Goal: Task Accomplishment & Management: Use online tool/utility

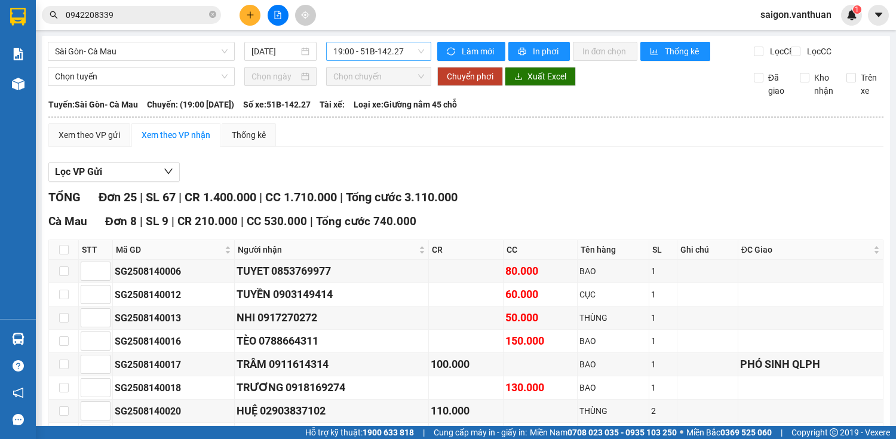
drag, startPoint x: 358, startPoint y: 38, endPoint x: 358, endPoint y: 51, distance: 13.2
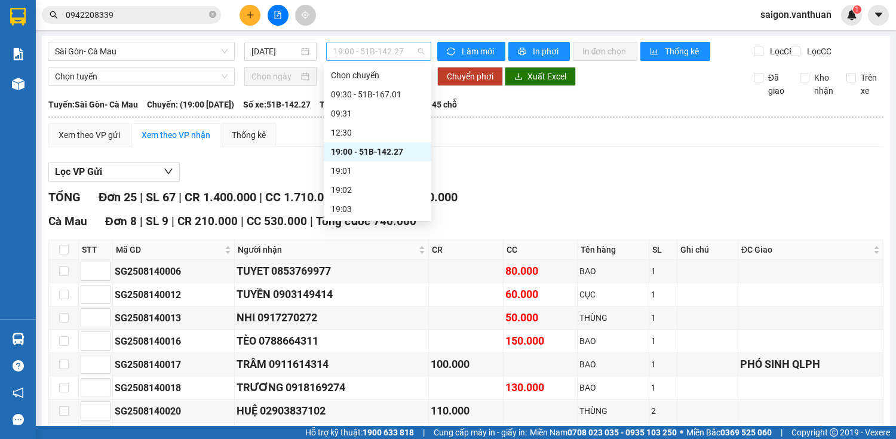
click at [358, 55] on span "19:00 - 51B-142.27" at bounding box center [378, 51] width 91 height 18
click at [354, 99] on div "09:30 - 51B-167.01" at bounding box center [377, 94] width 93 height 13
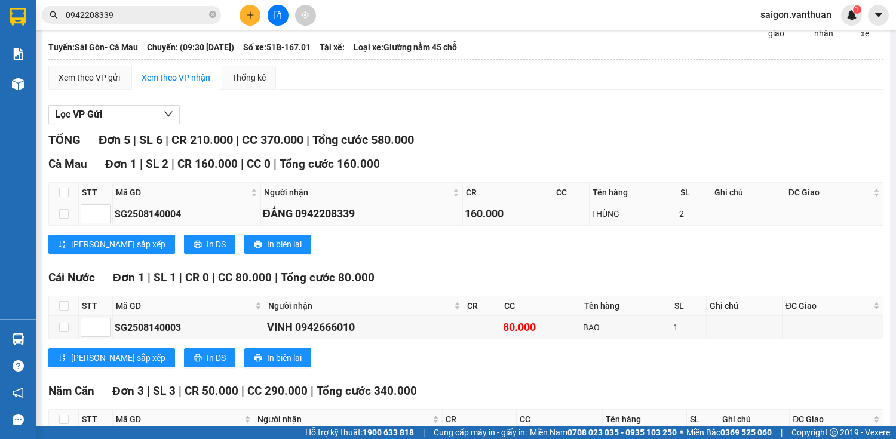
scroll to position [103, 0]
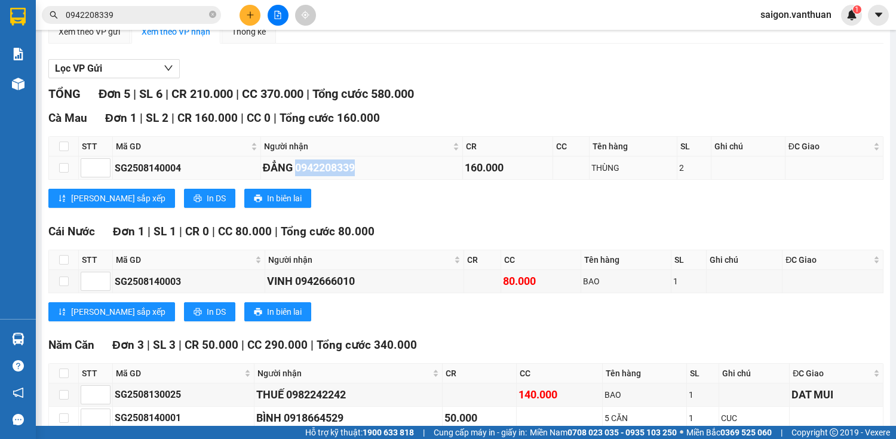
drag, startPoint x: 294, startPoint y: 176, endPoint x: 355, endPoint y: 176, distance: 60.9
click at [355, 176] on div "ĐẲNG 0942208339" at bounding box center [362, 167] width 198 height 17
copy div "0942208339"
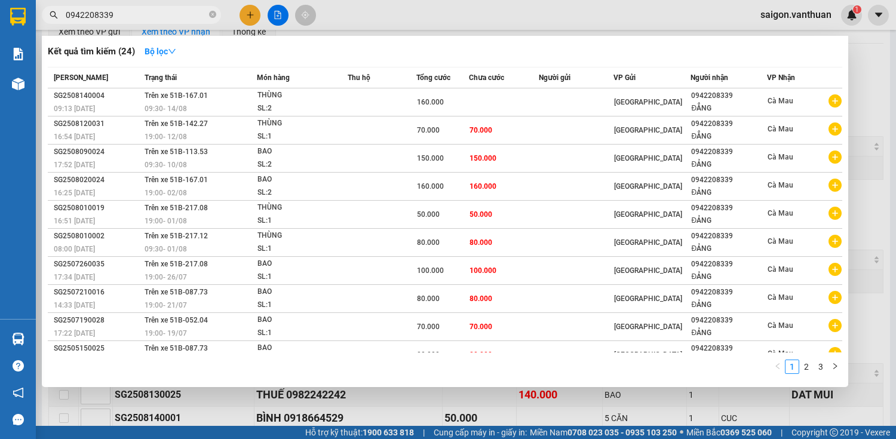
click at [149, 14] on input "0942208339" at bounding box center [136, 14] width 141 height 13
click at [581, 17] on div at bounding box center [448, 219] width 896 height 439
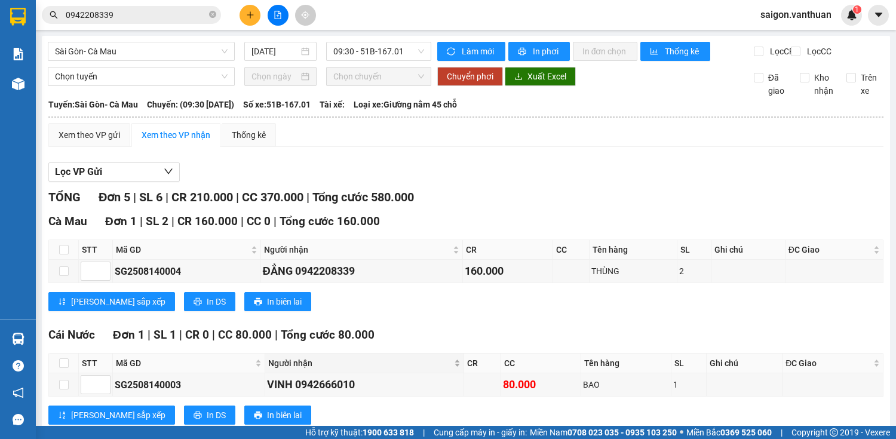
scroll to position [0, 0]
drag, startPoint x: 395, startPoint y: 54, endPoint x: 410, endPoint y: 69, distance: 21.1
click at [397, 54] on span "09:30 - 51B-167.01" at bounding box center [378, 51] width 91 height 18
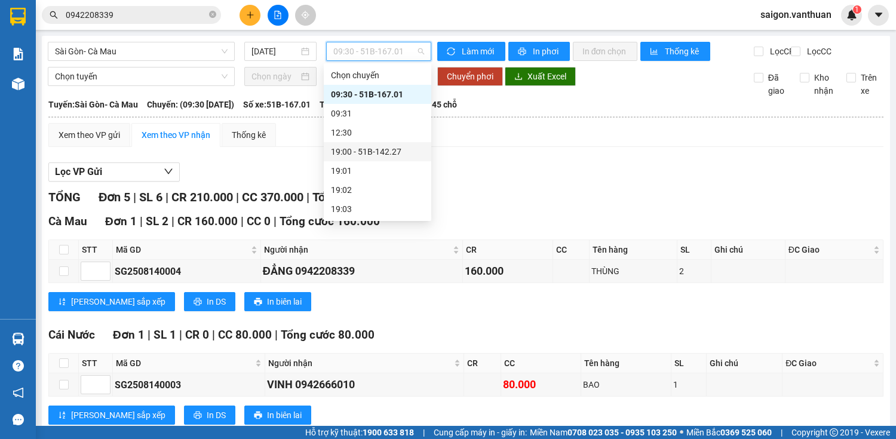
click at [379, 152] on div "19:00 - 51B-142.27" at bounding box center [377, 151] width 93 height 13
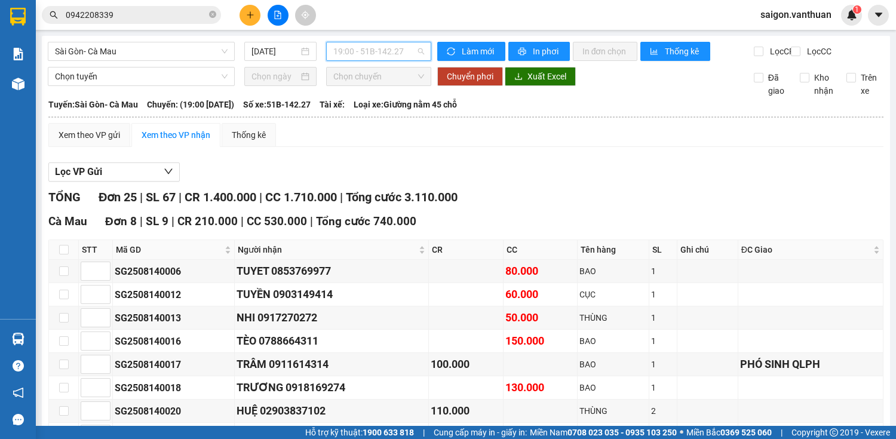
drag, startPoint x: 406, startPoint y: 50, endPoint x: 391, endPoint y: 100, distance: 51.8
click at [402, 57] on span "19:00 - 51B-142.27" at bounding box center [378, 51] width 91 height 18
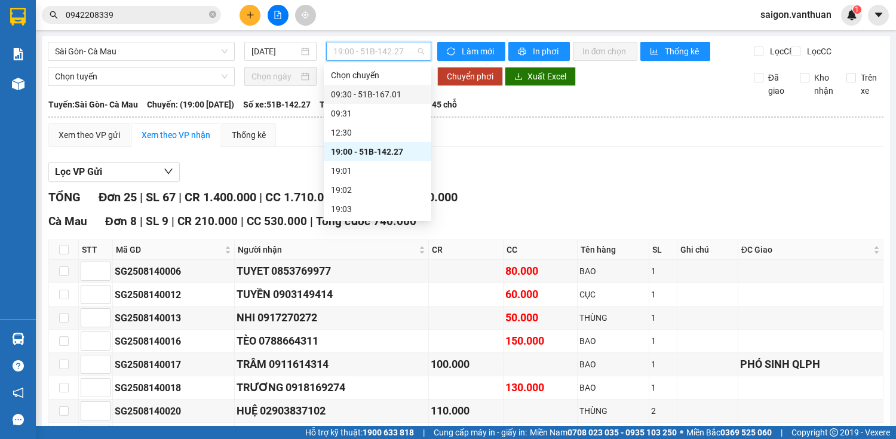
click at [390, 96] on div "09:30 - 51B-167.01" at bounding box center [377, 94] width 93 height 13
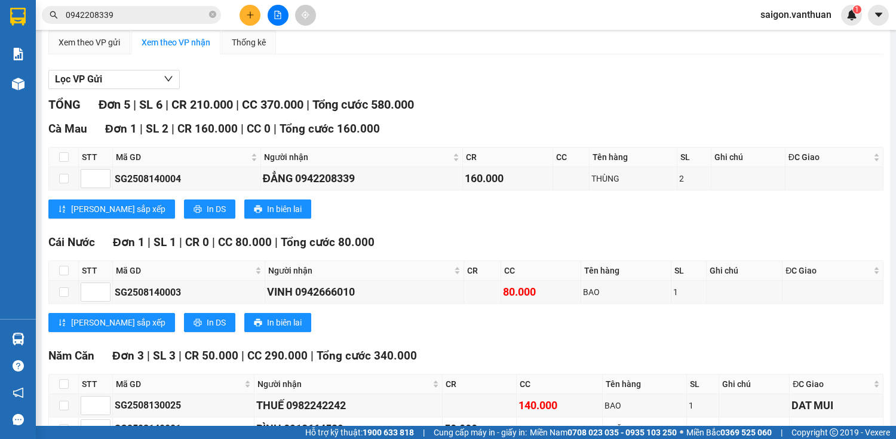
scroll to position [96, 0]
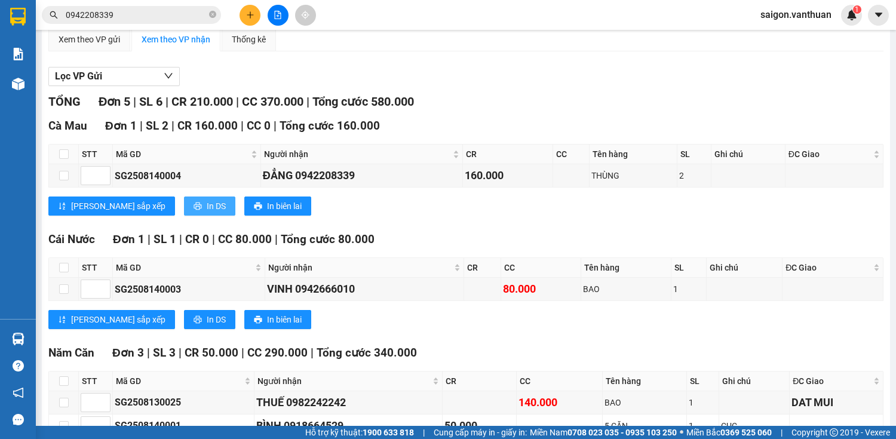
click at [184, 216] on button "In DS" at bounding box center [209, 205] width 51 height 19
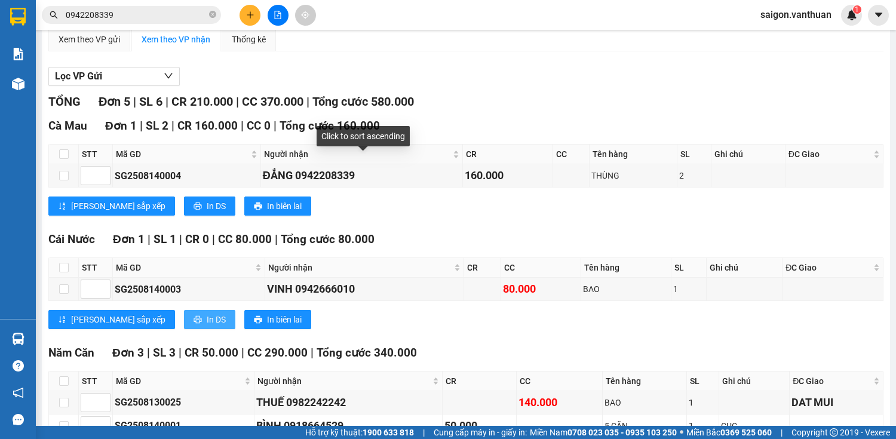
drag, startPoint x: 154, startPoint y: 326, endPoint x: 160, endPoint y: 325, distance: 6.0
click at [184, 326] on button "In DS" at bounding box center [209, 319] width 51 height 19
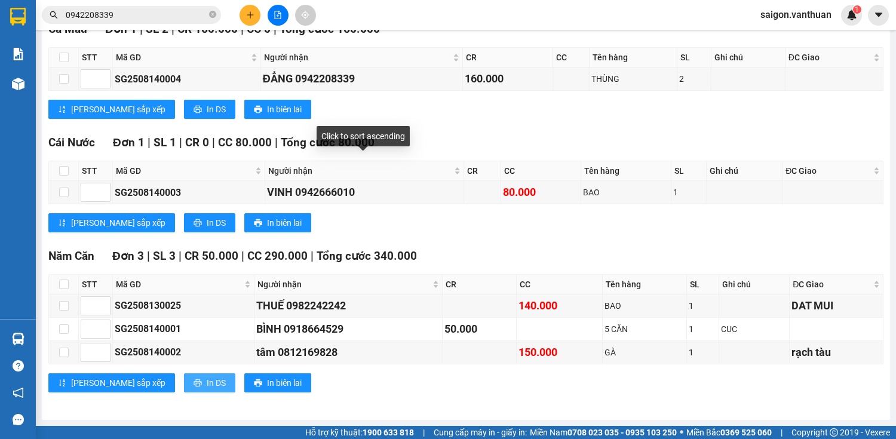
click at [207, 381] on span "In DS" at bounding box center [216, 382] width 19 height 13
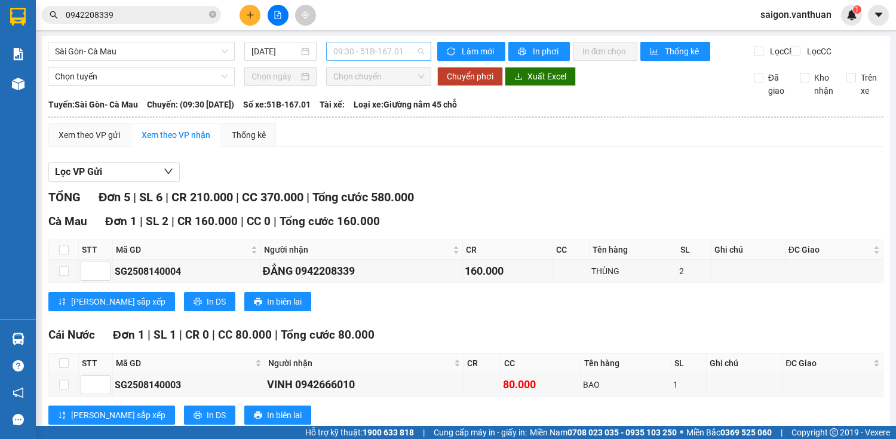
click at [408, 56] on span "09:30 - 51B-167.01" at bounding box center [378, 51] width 91 height 18
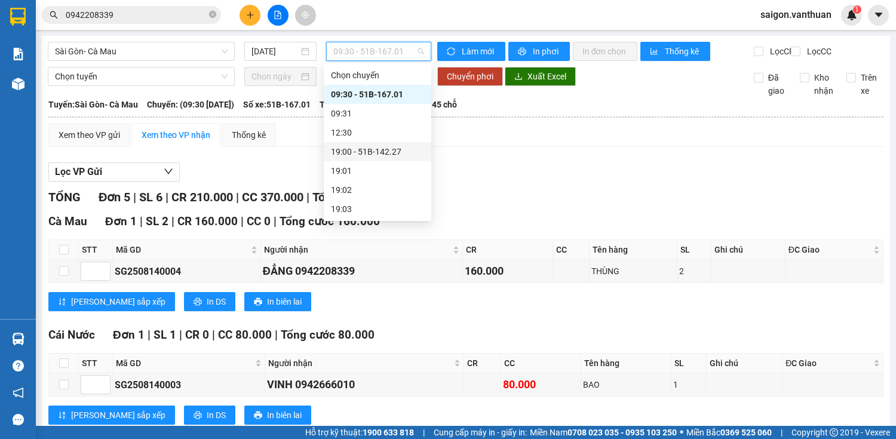
click at [361, 149] on div "19:00 - 51B-142.27" at bounding box center [377, 151] width 93 height 13
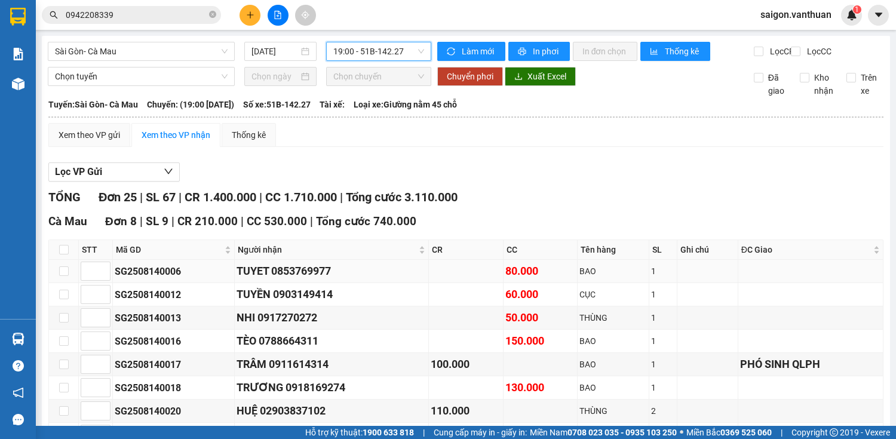
scroll to position [143, 0]
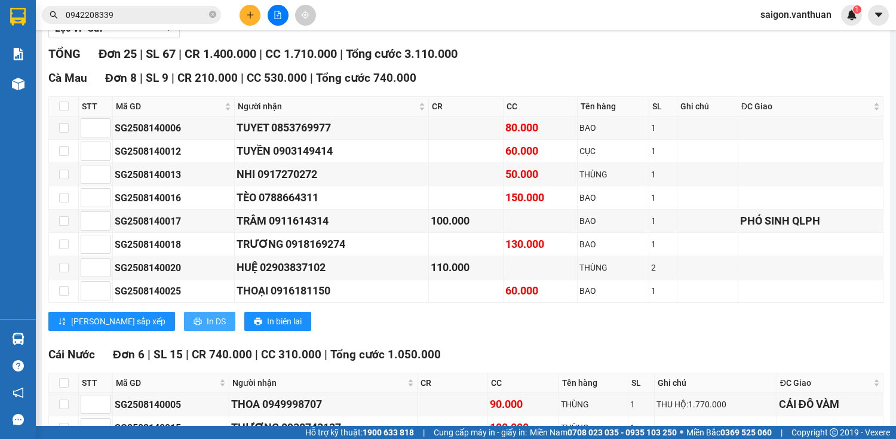
click at [207, 328] on span "In DS" at bounding box center [216, 321] width 19 height 13
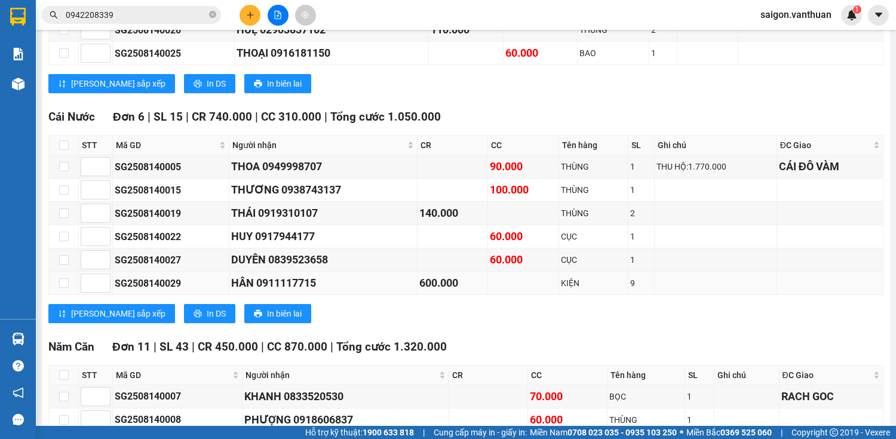
scroll to position [382, 0]
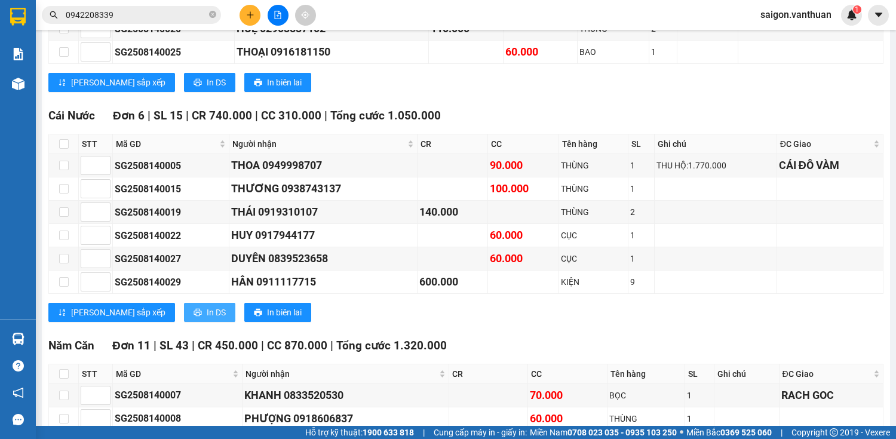
click at [207, 315] on span "In DS" at bounding box center [216, 312] width 19 height 13
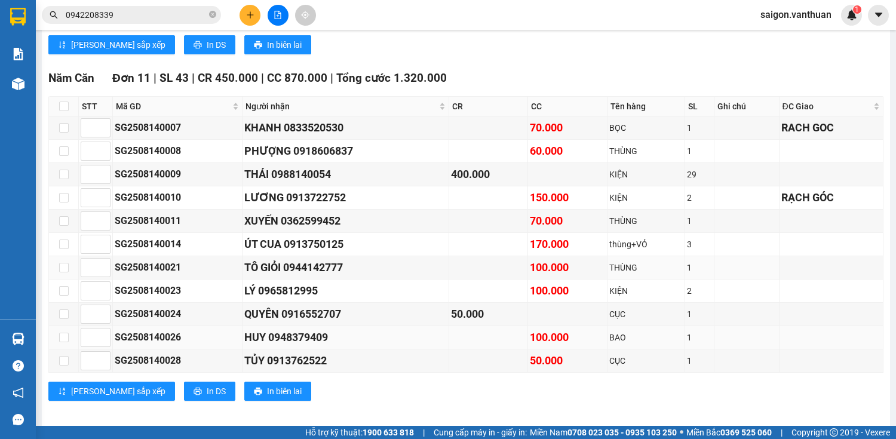
scroll to position [657, 0]
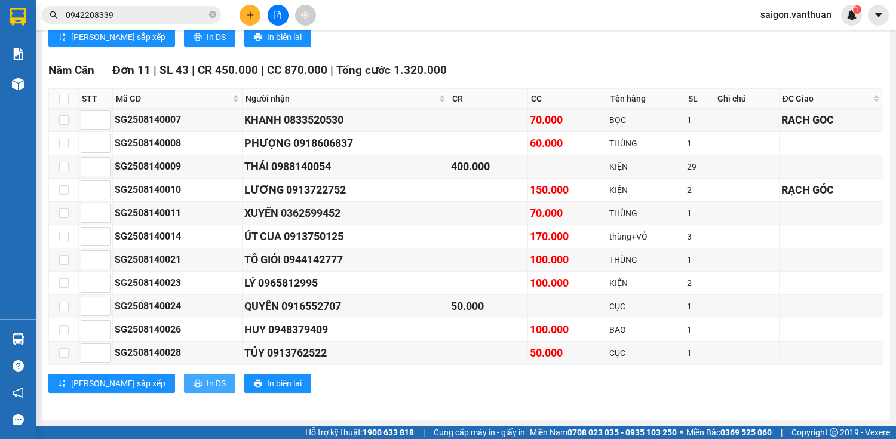
click at [193, 380] on icon "printer" at bounding box center [197, 383] width 8 height 8
